Goal: Information Seeking & Learning: Learn about a topic

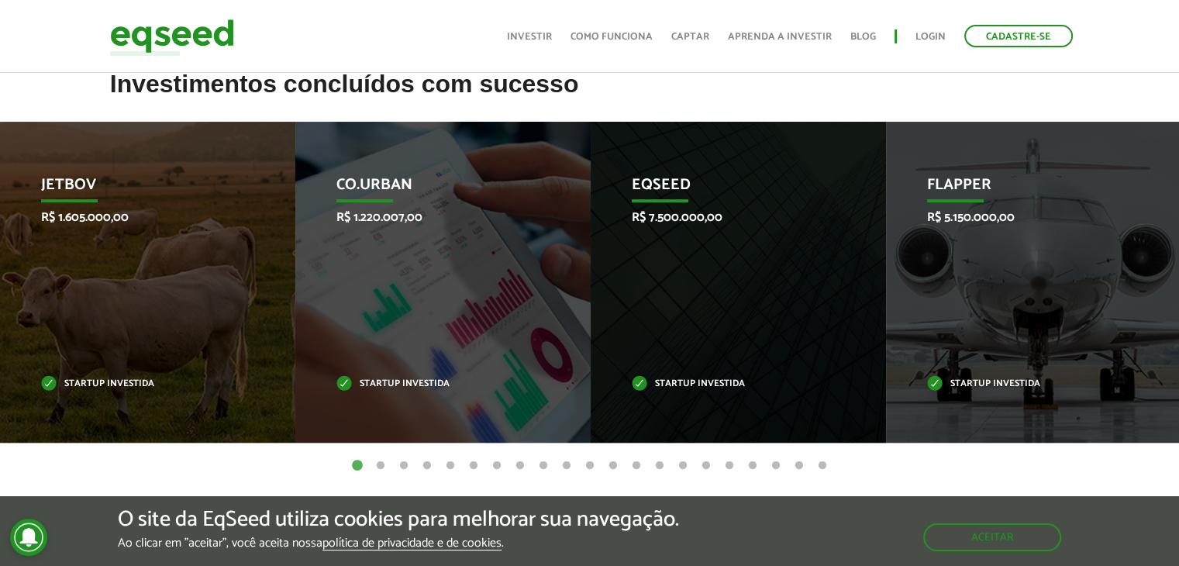
scroll to position [465, 0]
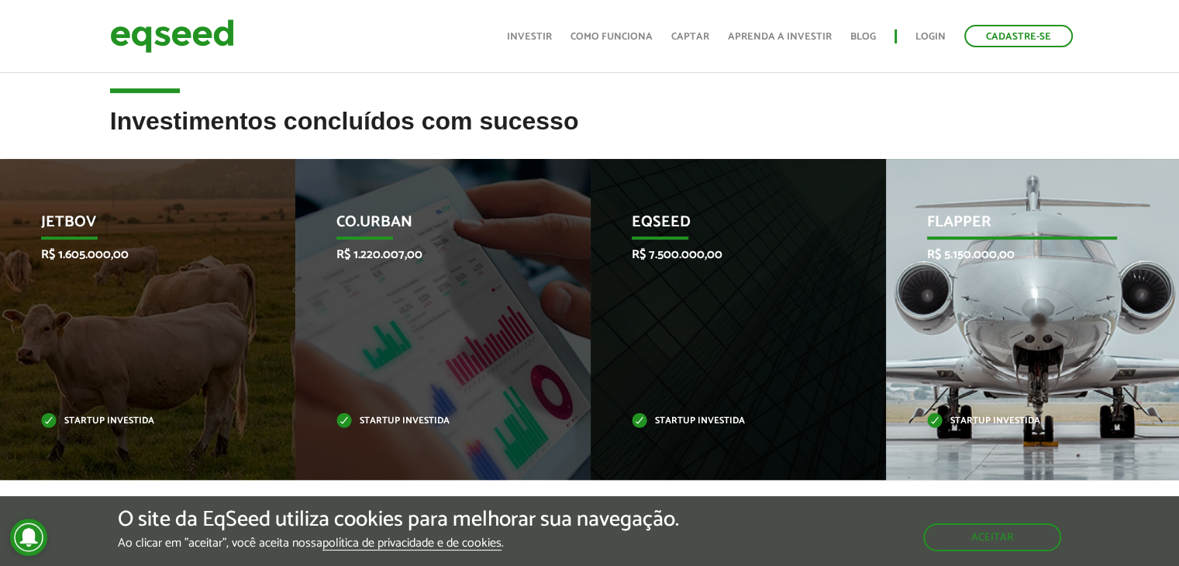
click at [1022, 284] on div "Flapper R$ 5.150.000,00 Startup investida" at bounding box center [1022, 319] width 272 height 321
click at [989, 377] on div "Flapper R$ 5.150.000,00 Startup investida" at bounding box center [1022, 319] width 272 height 321
click at [973, 264] on div "Flapper R$ 5.150.000,00 Startup investida" at bounding box center [1022, 319] width 272 height 321
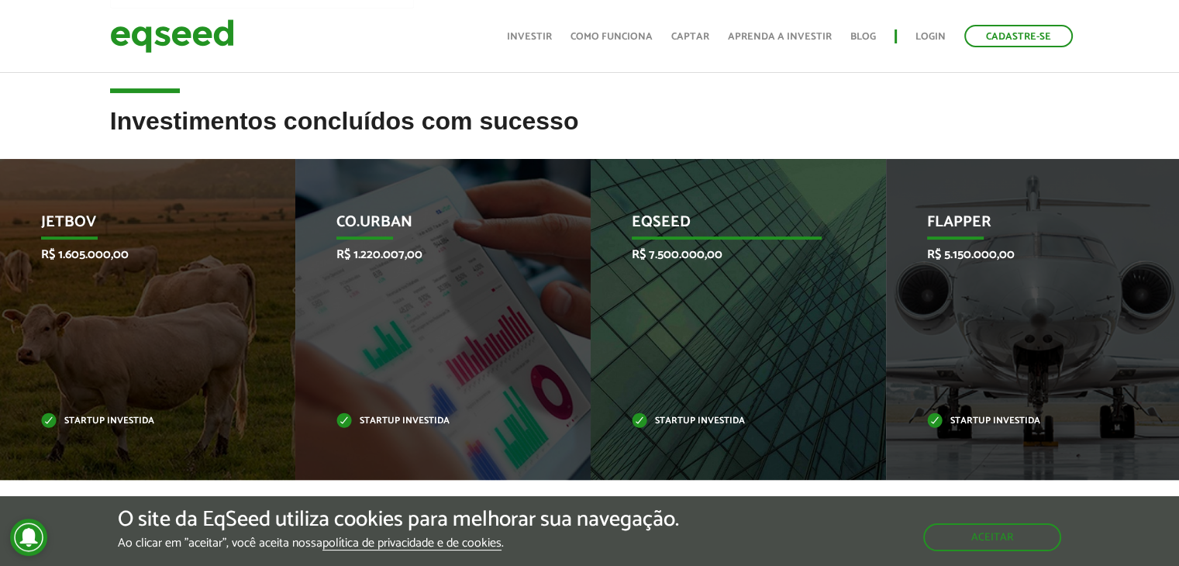
click at [680, 254] on p "R$ 7.500.000,00" at bounding box center [727, 254] width 191 height 15
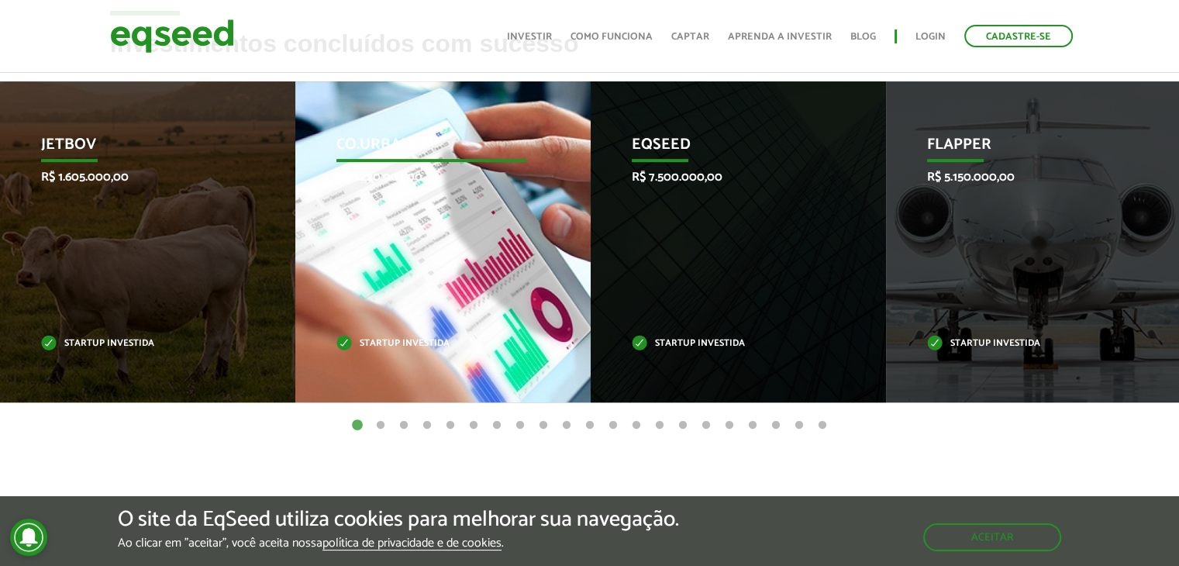
scroll to position [0, 0]
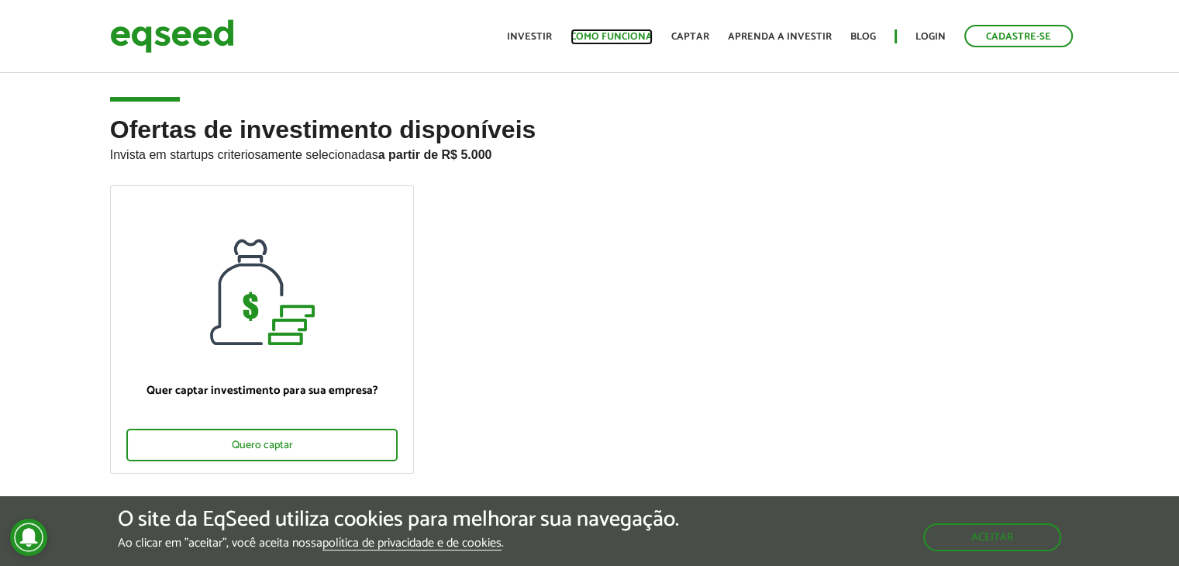
click at [614, 36] on link "Como funciona" at bounding box center [611, 37] width 82 height 10
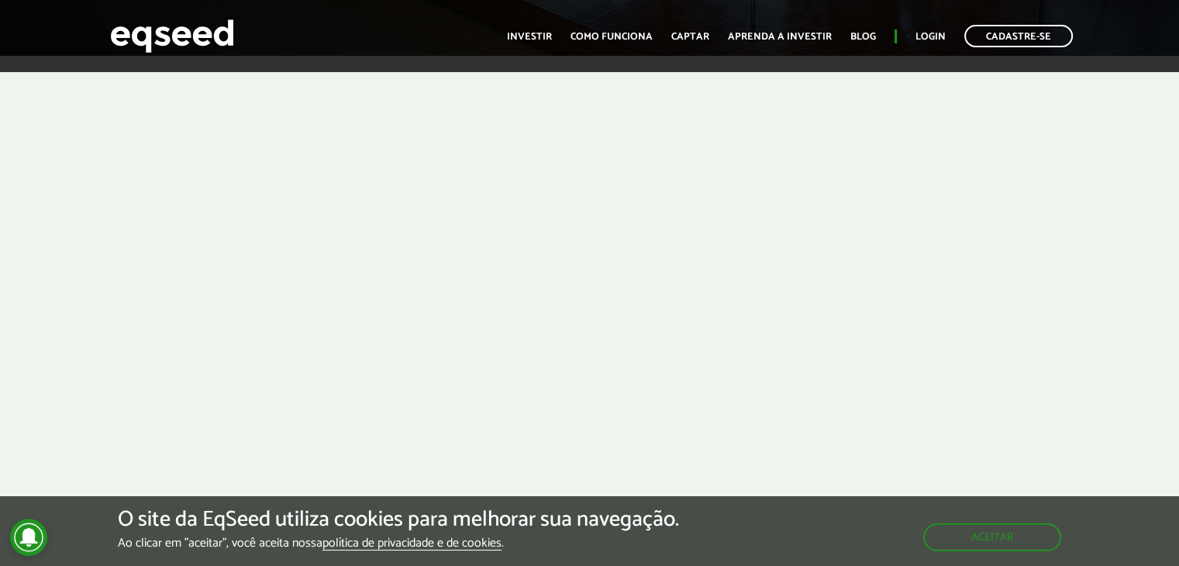
scroll to position [465, 0]
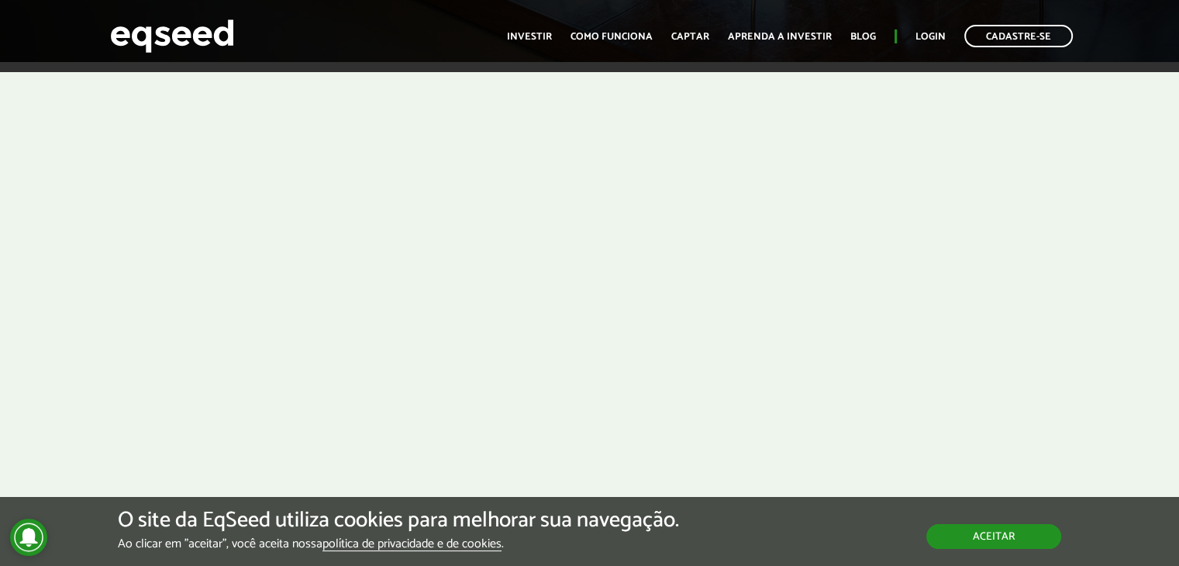
click at [993, 538] on button "Aceitar" at bounding box center [993, 536] width 135 height 25
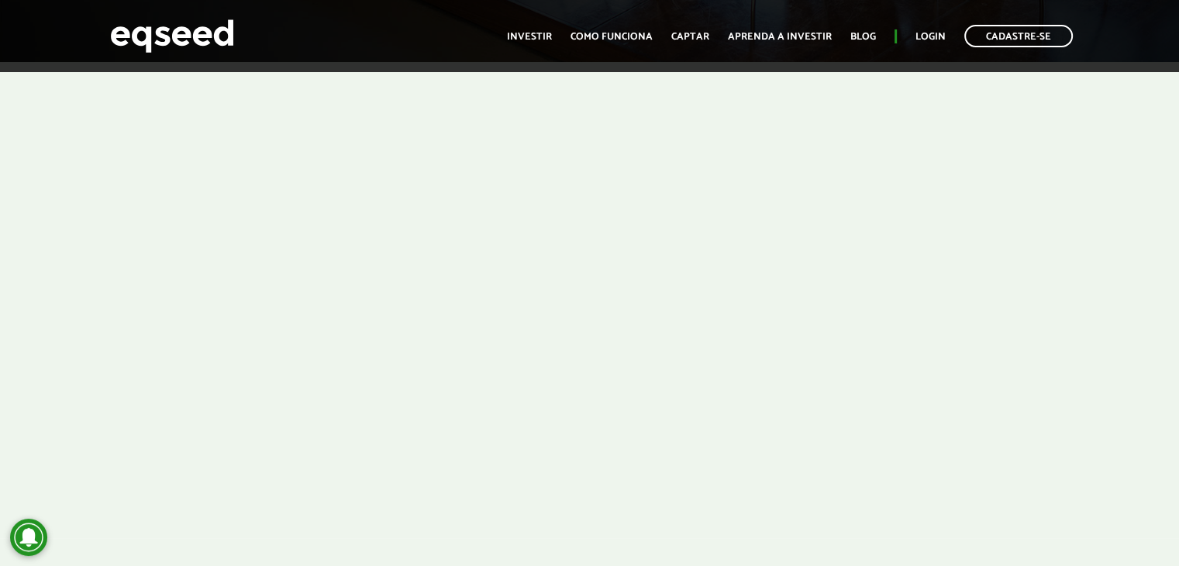
scroll to position [387, 0]
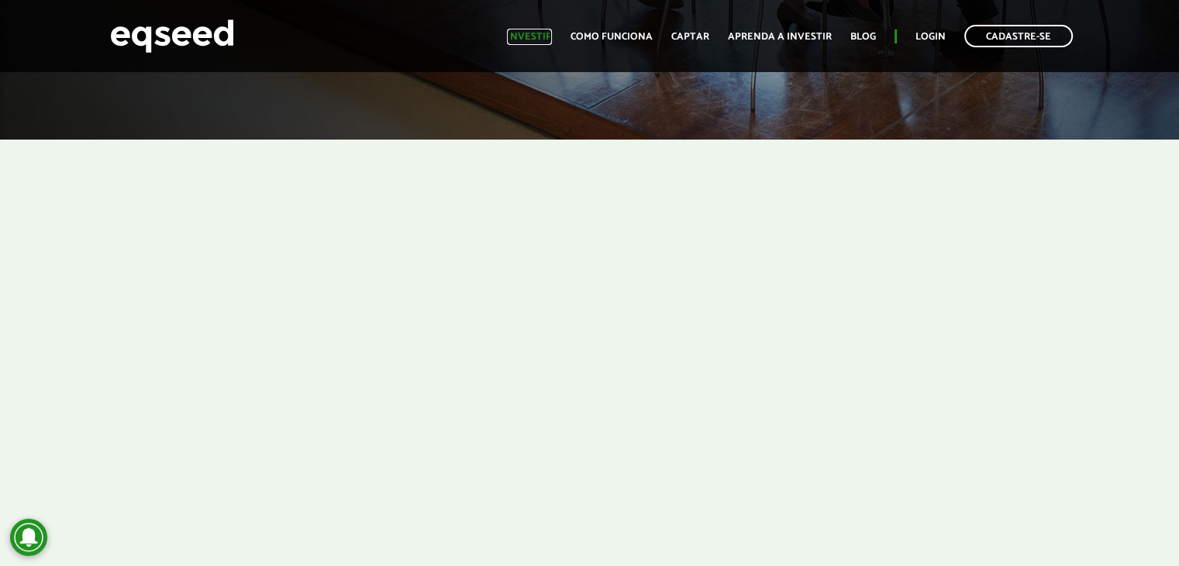
click at [533, 34] on link "Investir" at bounding box center [529, 37] width 45 height 10
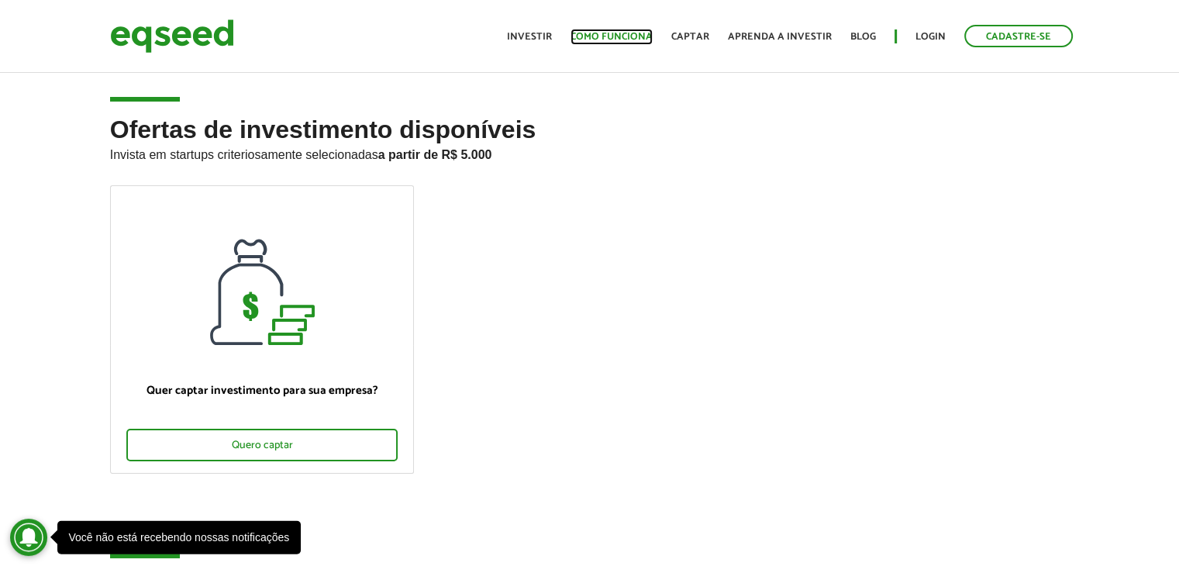
click at [614, 34] on link "Como funciona" at bounding box center [611, 37] width 82 height 10
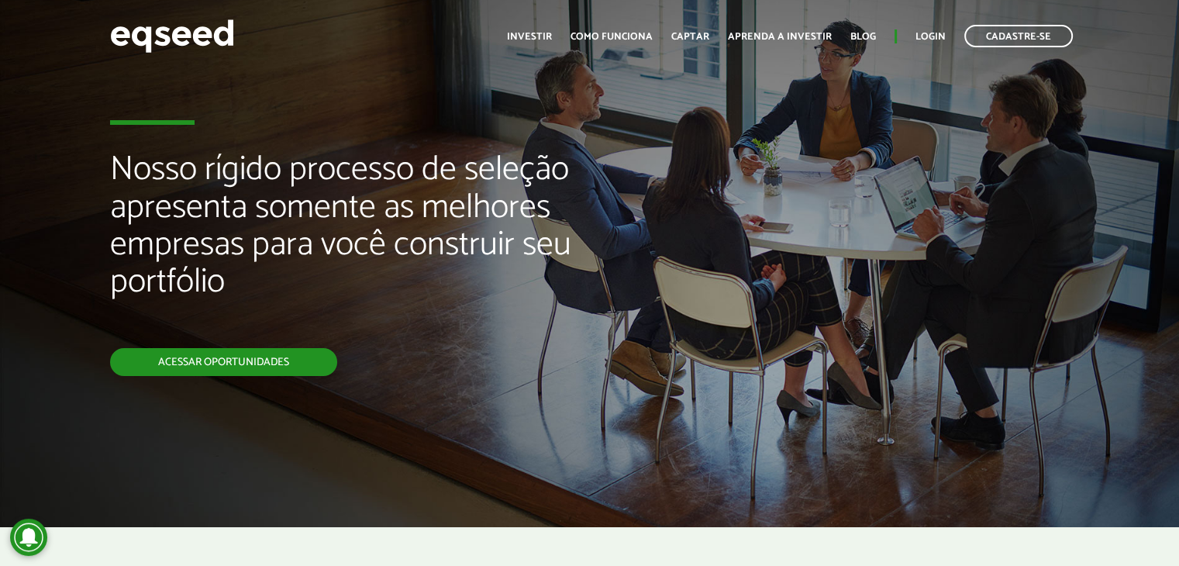
click at [229, 360] on link "Acessar oportunidades" at bounding box center [223, 362] width 227 height 28
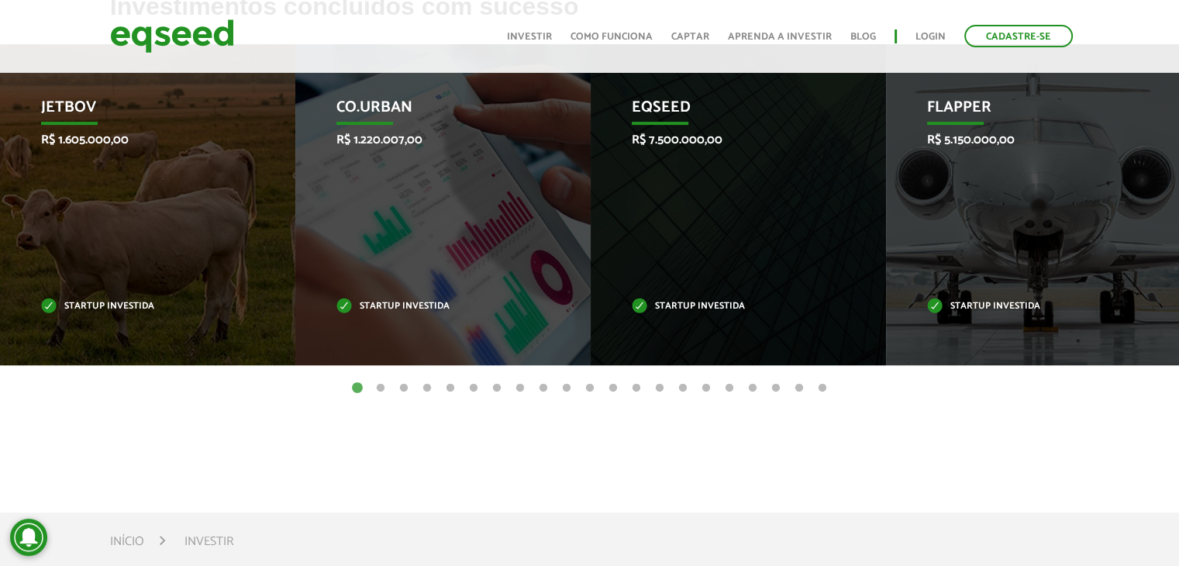
scroll to position [697, 0]
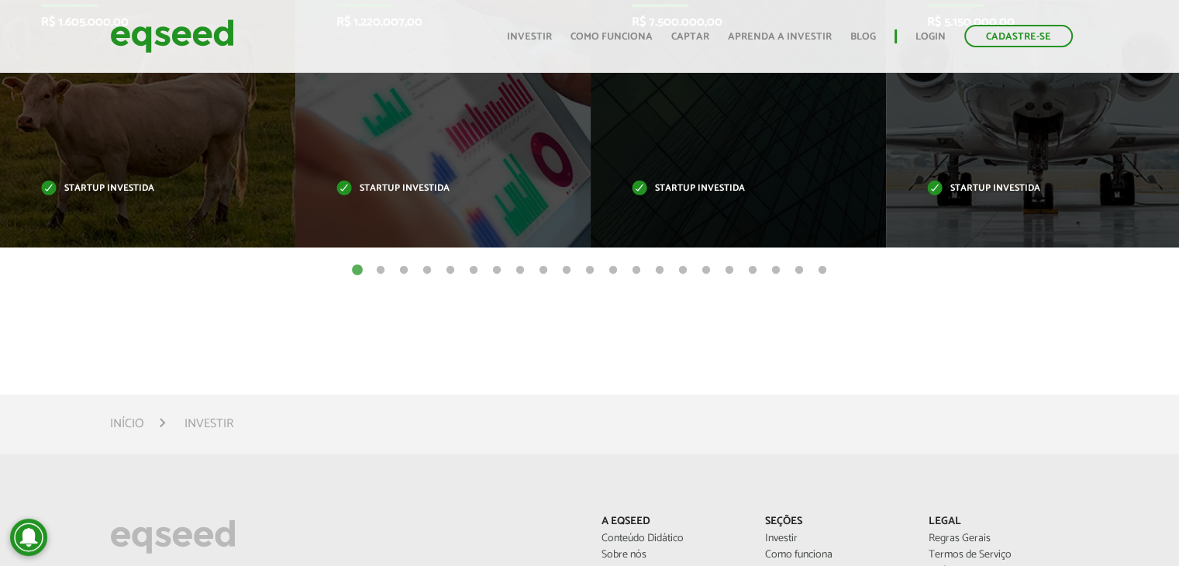
click at [377, 265] on button "2" at bounding box center [380, 270] width 15 height 15
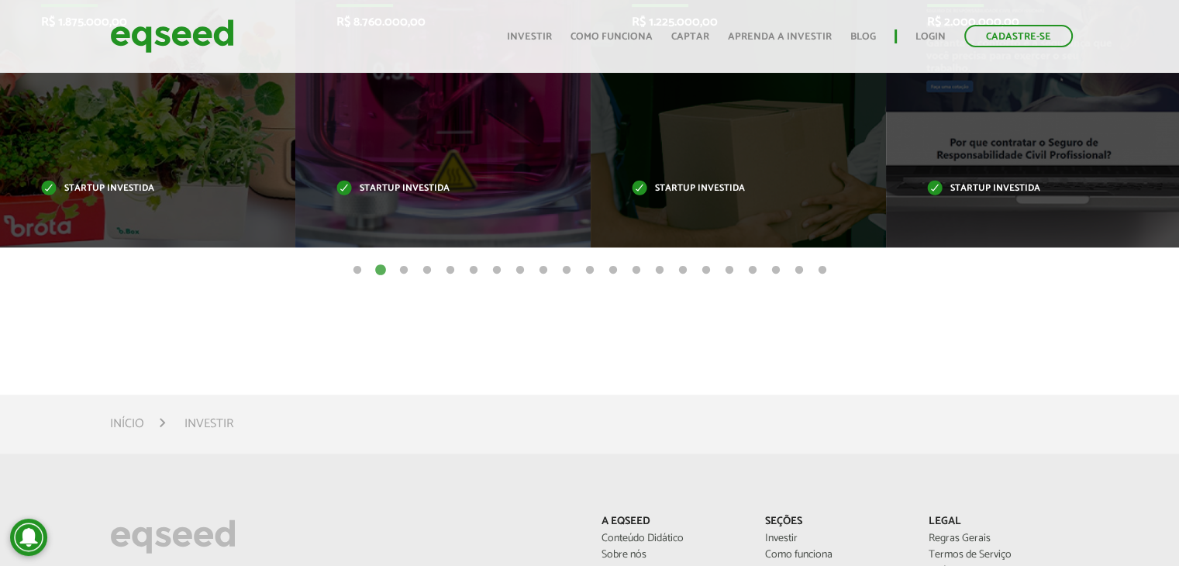
click at [400, 264] on button "3" at bounding box center [403, 270] width 15 height 15
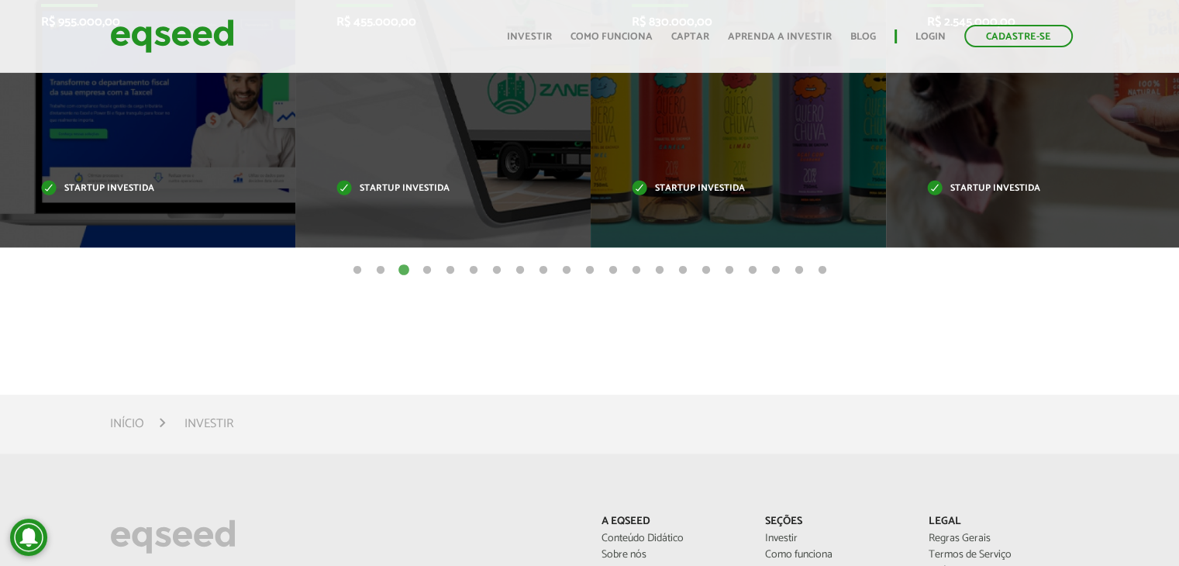
click at [429, 274] on button "4" at bounding box center [426, 270] width 15 height 15
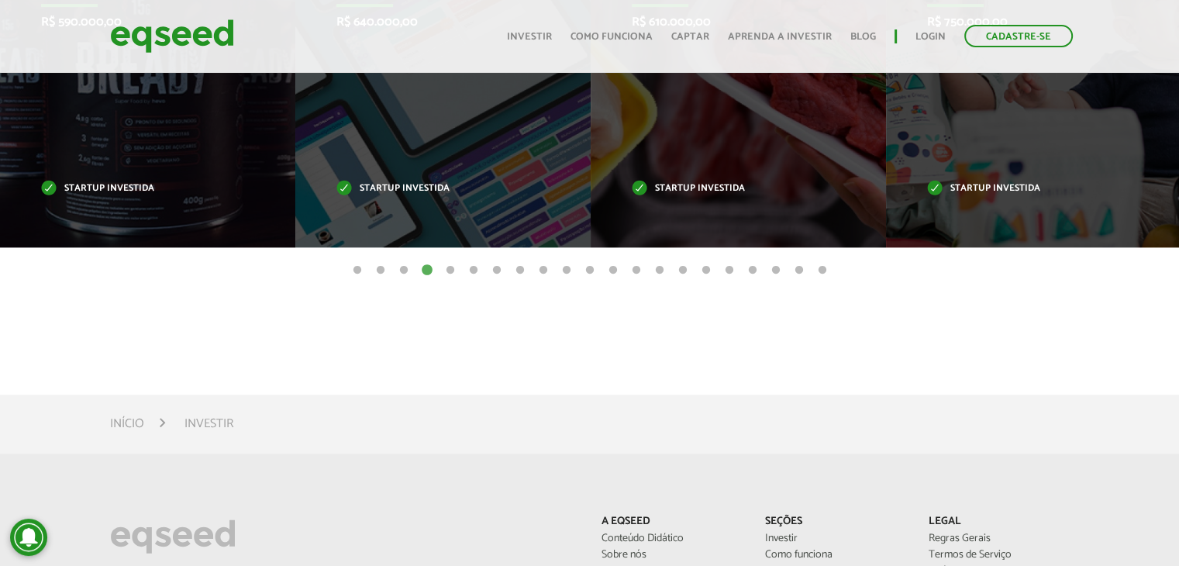
click at [468, 265] on button "6" at bounding box center [473, 270] width 15 height 15
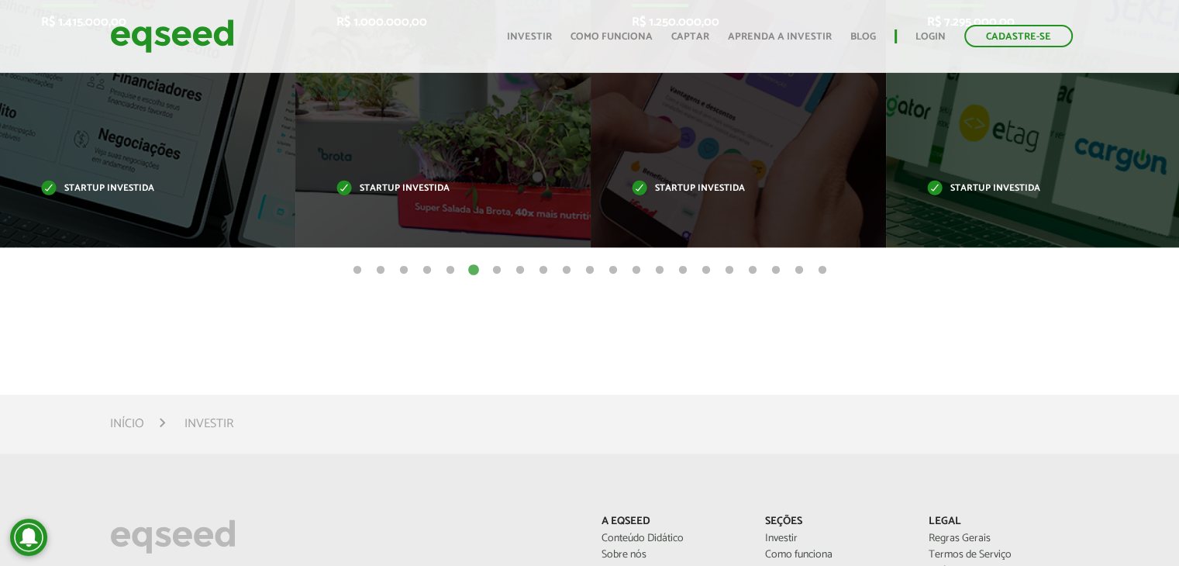
click at [504, 264] on ul "1 2 3 4 5 6 7 8 9 10 11 12 13 14 15 16 17 18 19 20 21" at bounding box center [589, 269] width 1179 height 17
click at [561, 267] on button "10" at bounding box center [566, 270] width 15 height 15
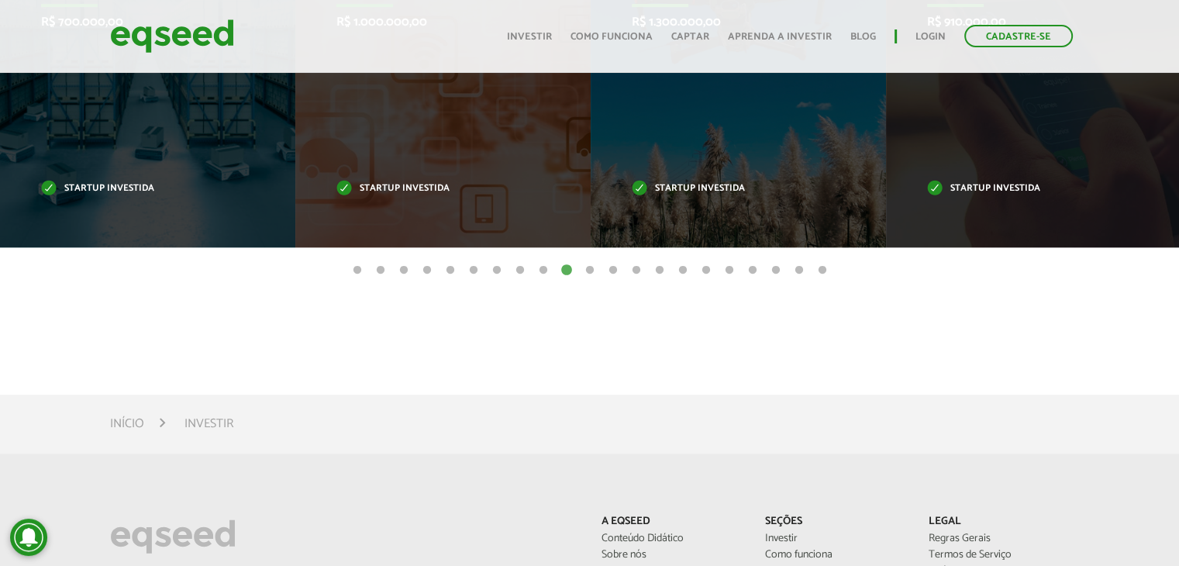
click at [597, 267] on ul "1 2 3 4 5 6 7 8 9 10 11 12 13 14 15 16 17 18 19 20 21" at bounding box center [589, 269] width 1179 height 17
click at [675, 268] on button "15" at bounding box center [682, 270] width 15 height 15
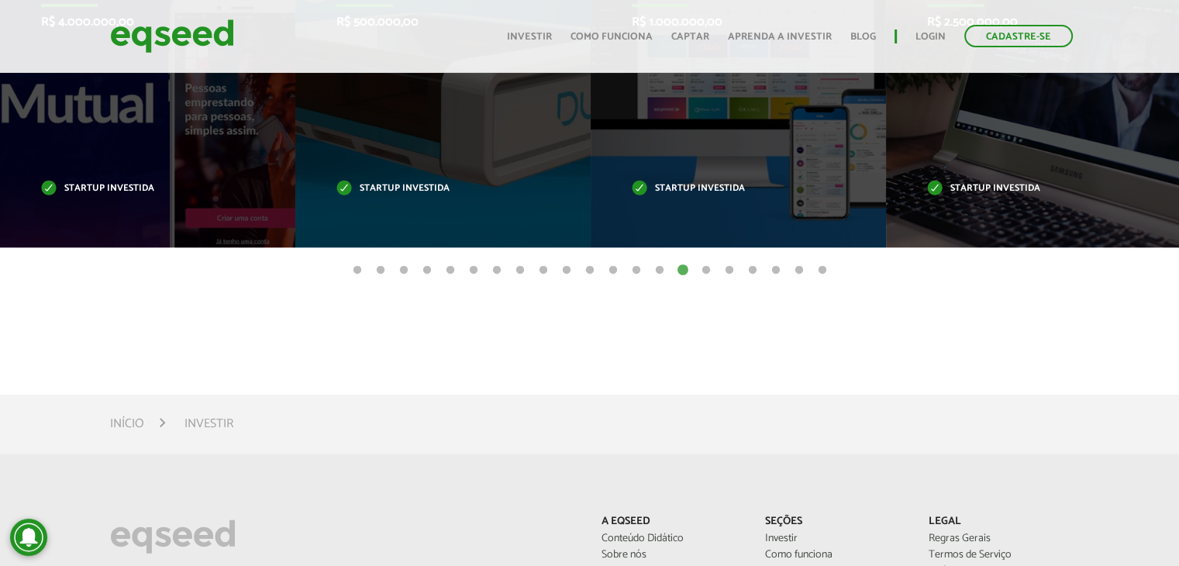
click at [709, 266] on button "16" at bounding box center [705, 270] width 15 height 15
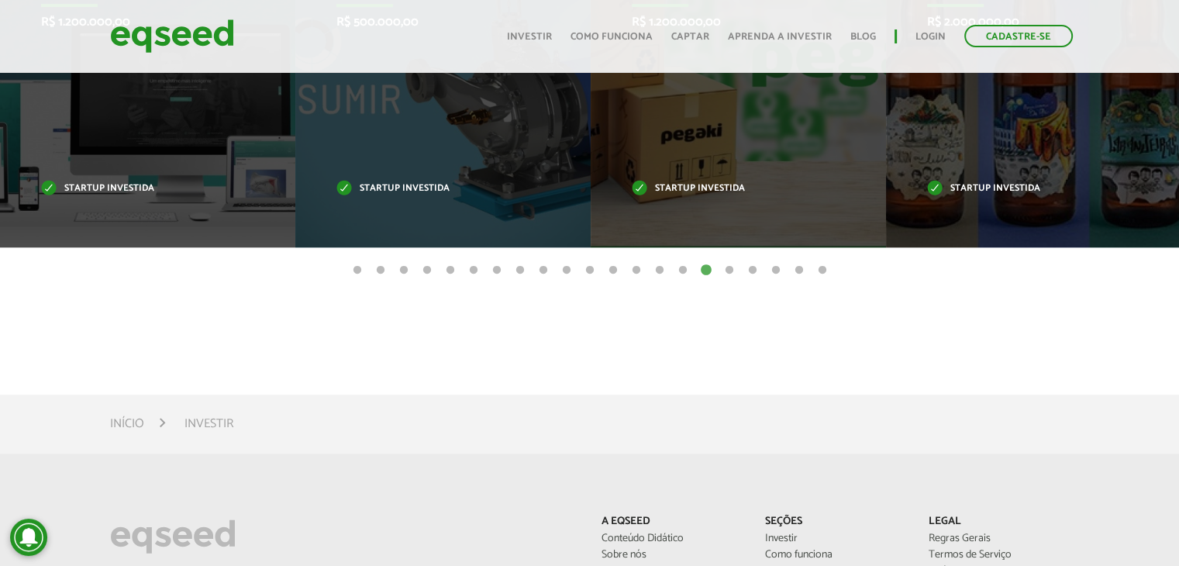
click at [749, 267] on button "18" at bounding box center [752, 270] width 15 height 15
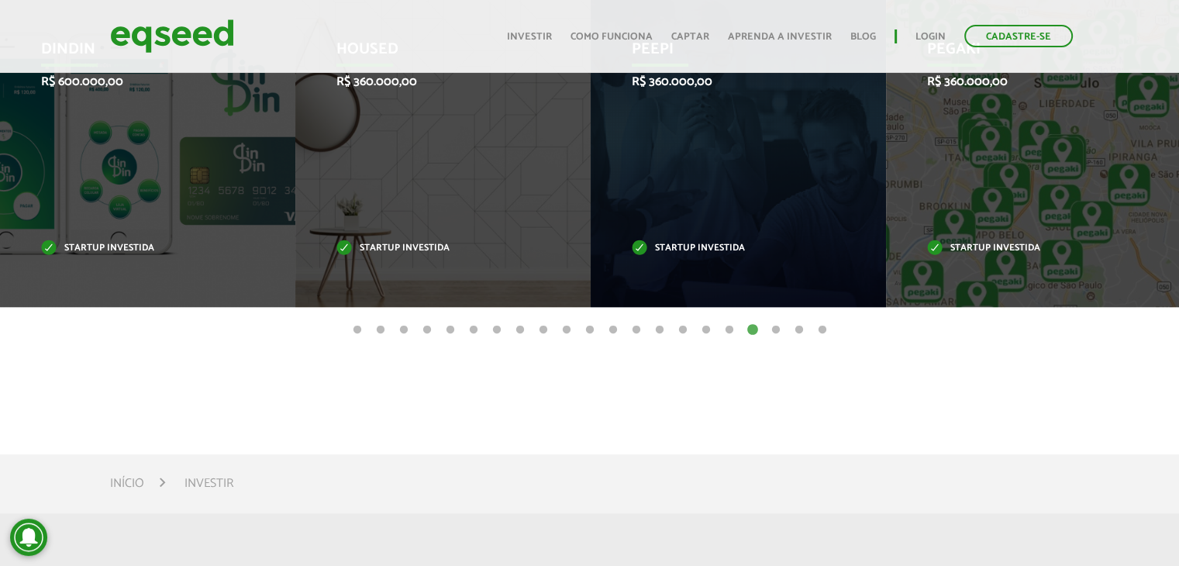
scroll to position [542, 0]
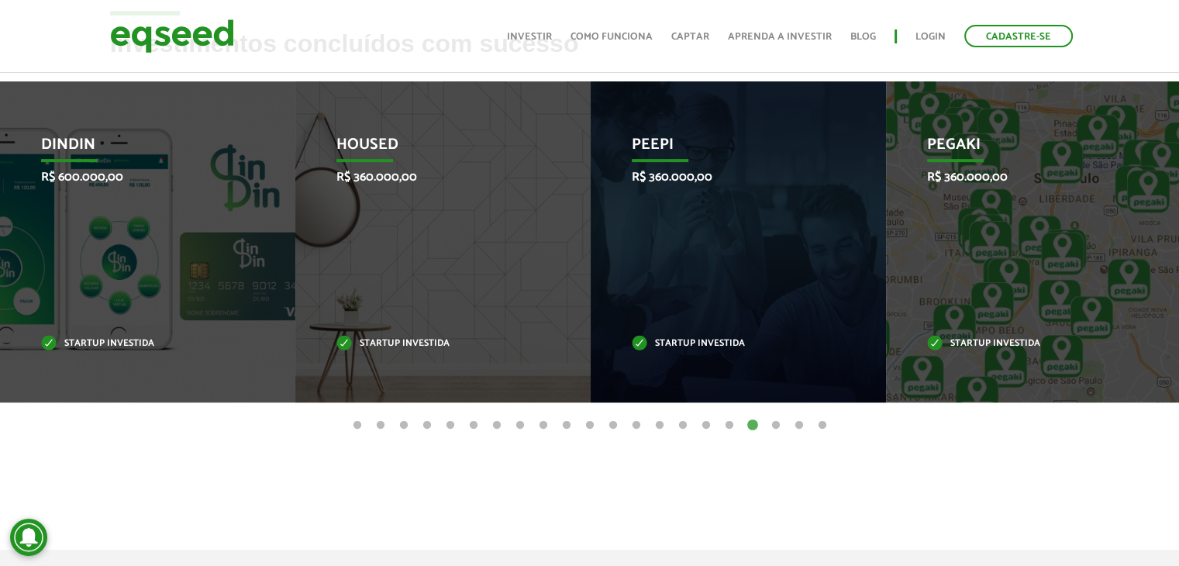
click at [799, 422] on button "20" at bounding box center [798, 425] width 15 height 15
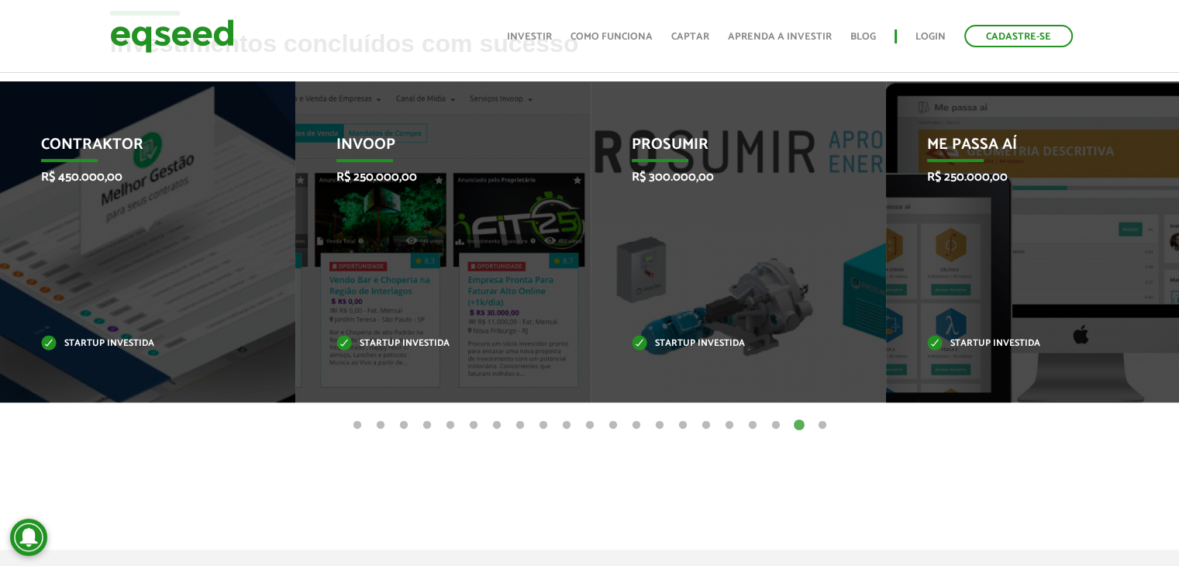
click at [821, 423] on button "21" at bounding box center [821, 425] width 15 height 15
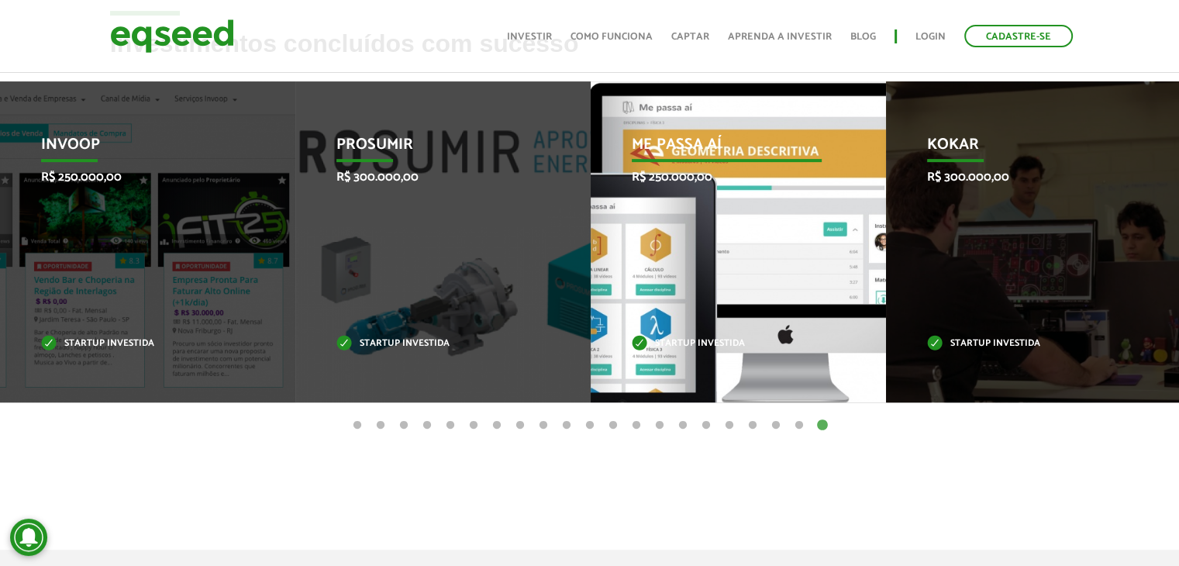
click at [707, 196] on div "Me Passa Aí R$ 250.000,00 Startup investida" at bounding box center [726, 241] width 272 height 321
click at [703, 118] on div "Me Passa Aí R$ 250.000,00 Startup investida" at bounding box center [726, 241] width 272 height 321
click at [667, 175] on p "R$ 250.000,00" at bounding box center [727, 177] width 191 height 15
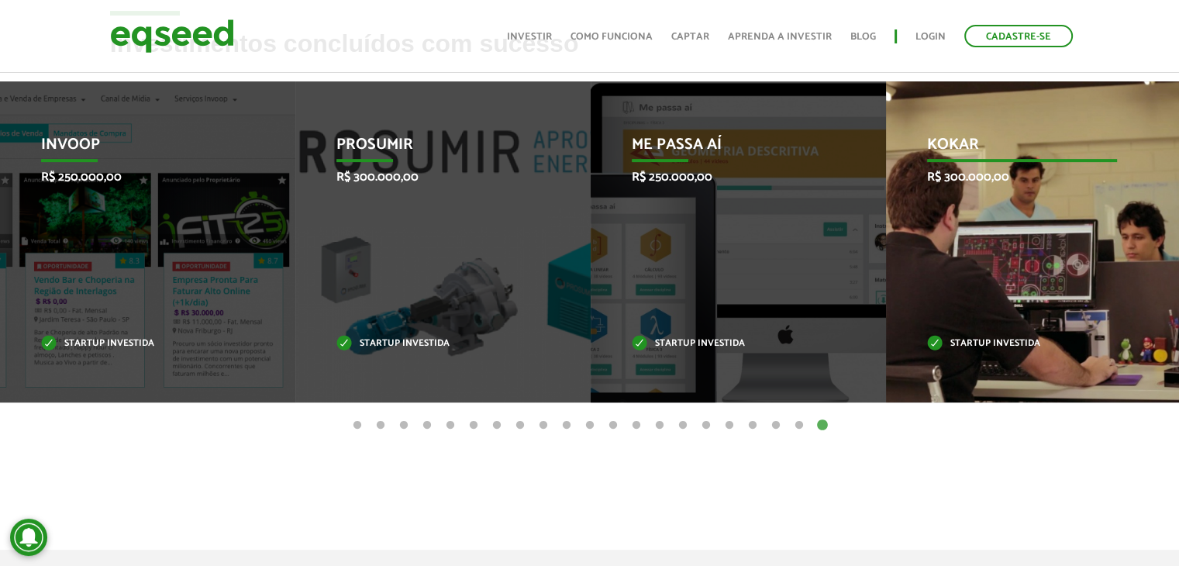
click at [962, 190] on div "Kokar R$ 300.000,00 Startup investida" at bounding box center [1022, 241] width 272 height 321
click at [964, 148] on p "Kokar" at bounding box center [1022, 149] width 191 height 26
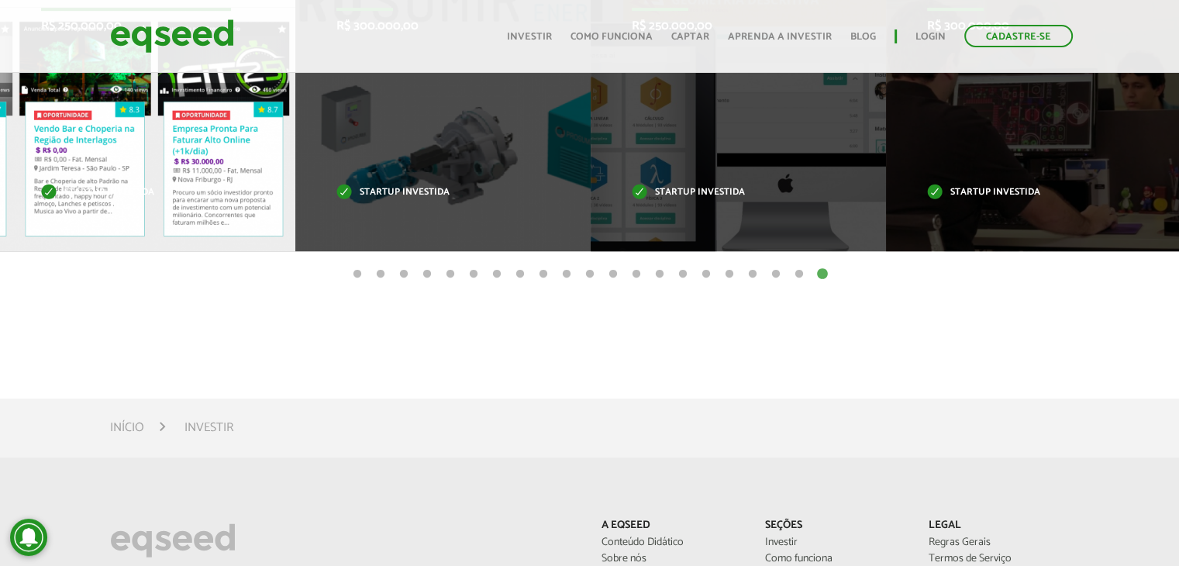
scroll to position [930, 0]
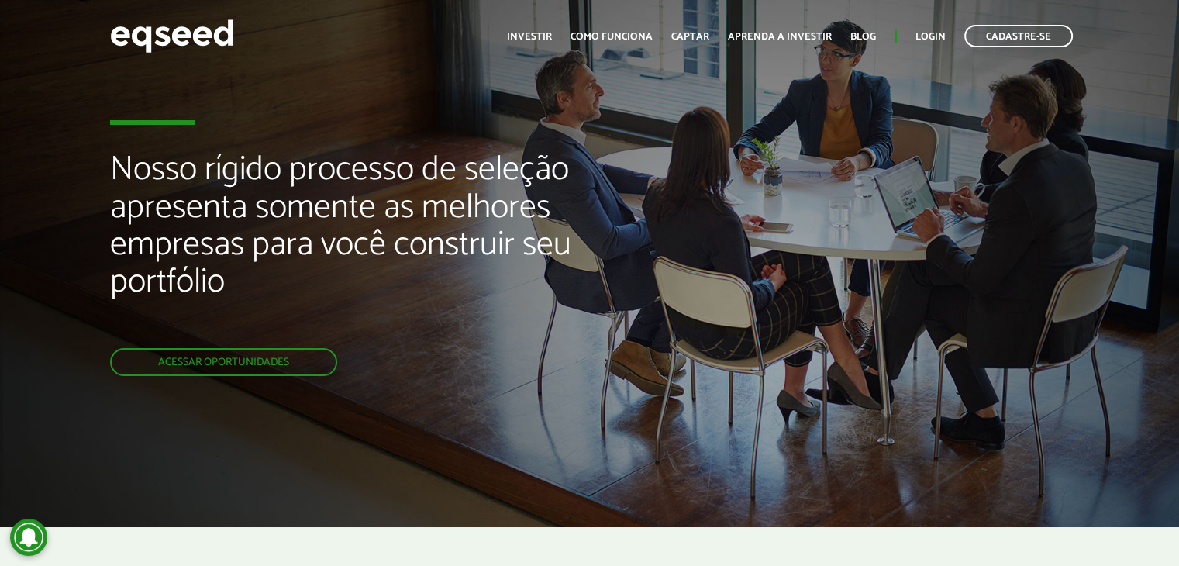
scroll to position [387, 0]
